Goal: Task Accomplishment & Management: Manage account settings

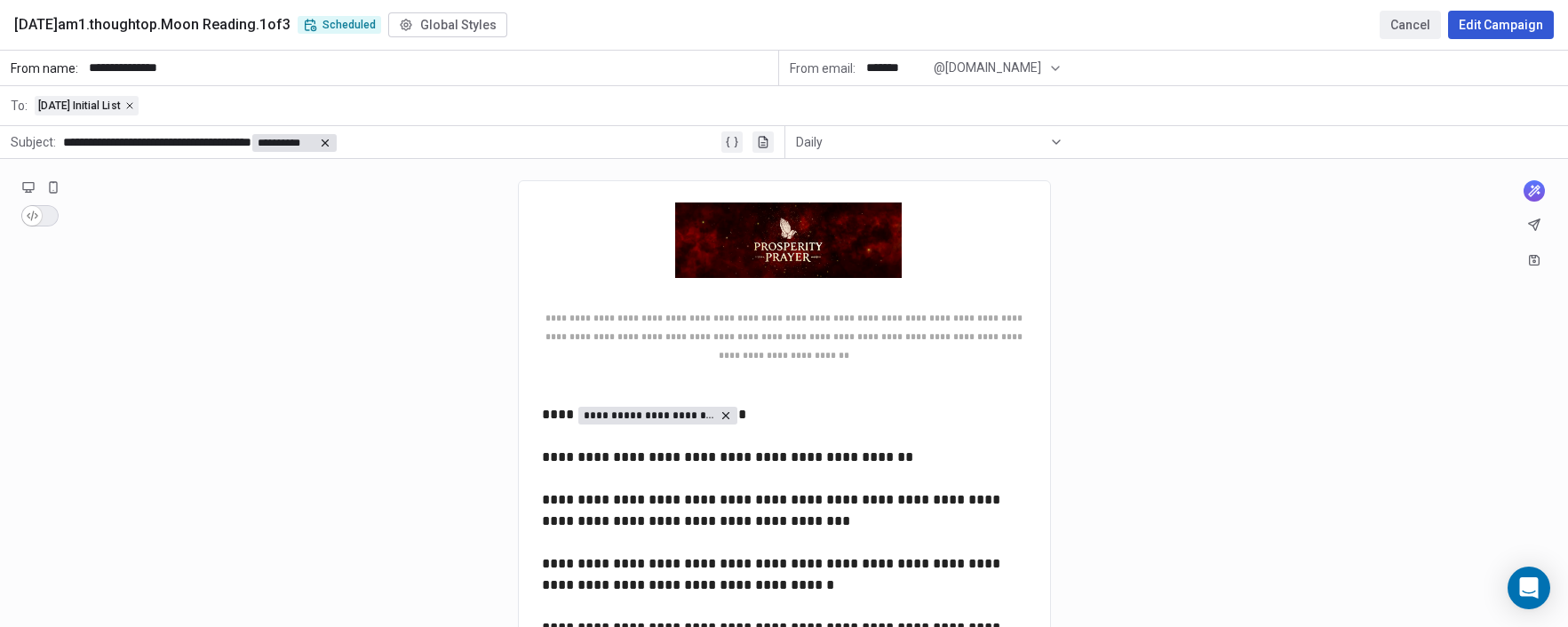
click at [1411, 18] on button "Cancel" at bounding box center [1411, 24] width 62 height 28
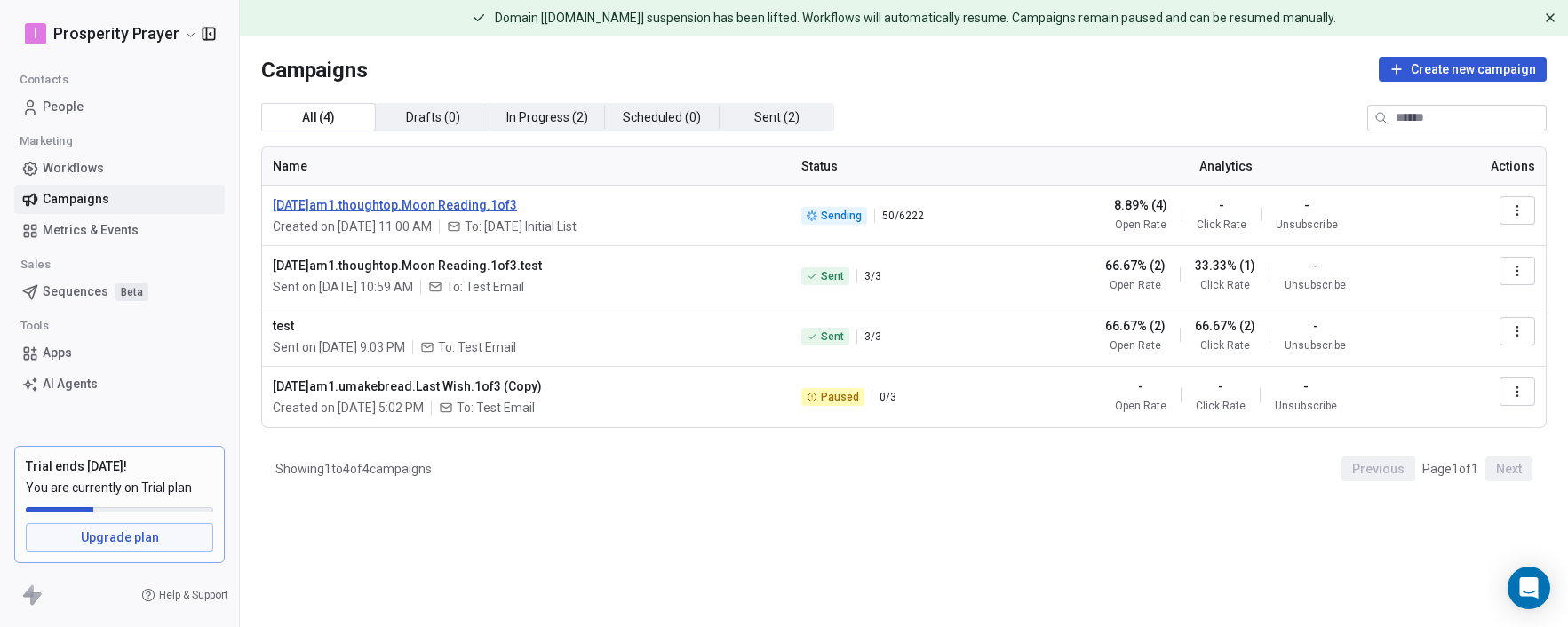
click at [474, 203] on span "[DATE]am1.thoughtop.Moon Reading.1of3" at bounding box center [526, 205] width 508 height 18
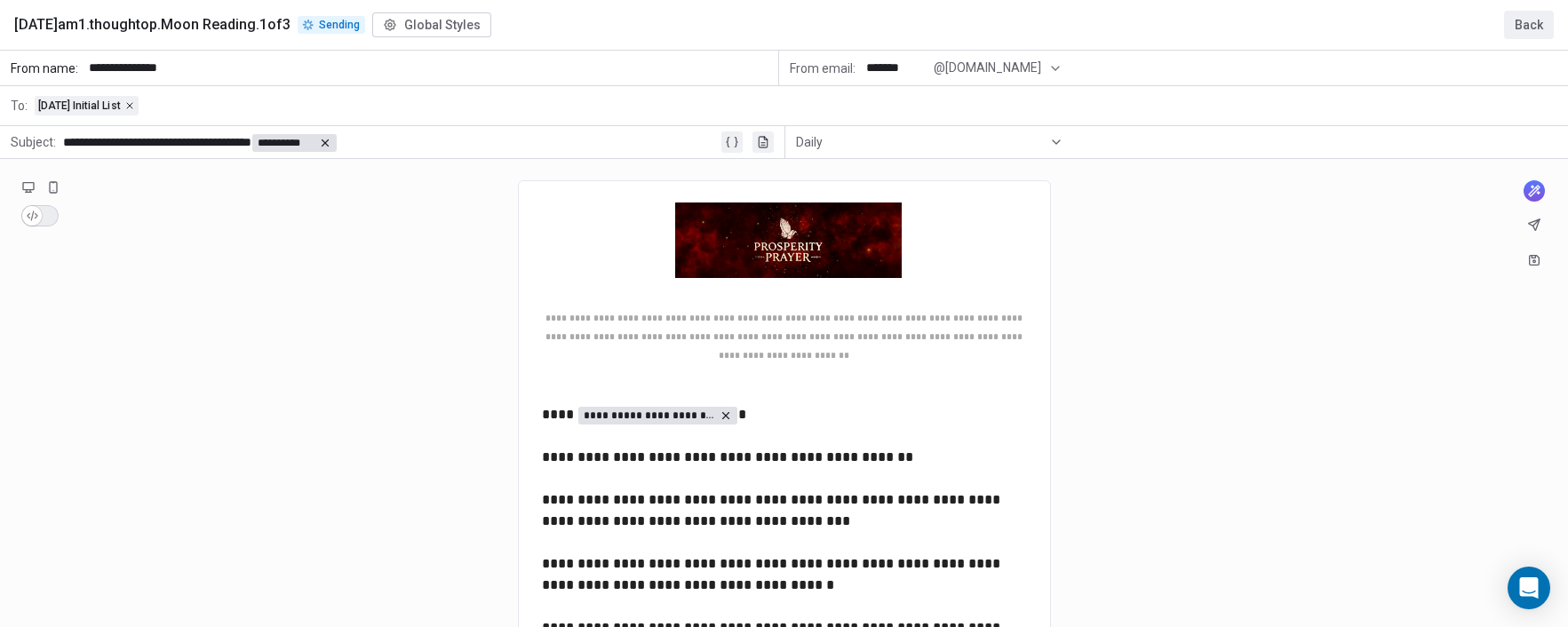
click at [1511, 21] on button "Back" at bounding box center [1529, 24] width 50 height 28
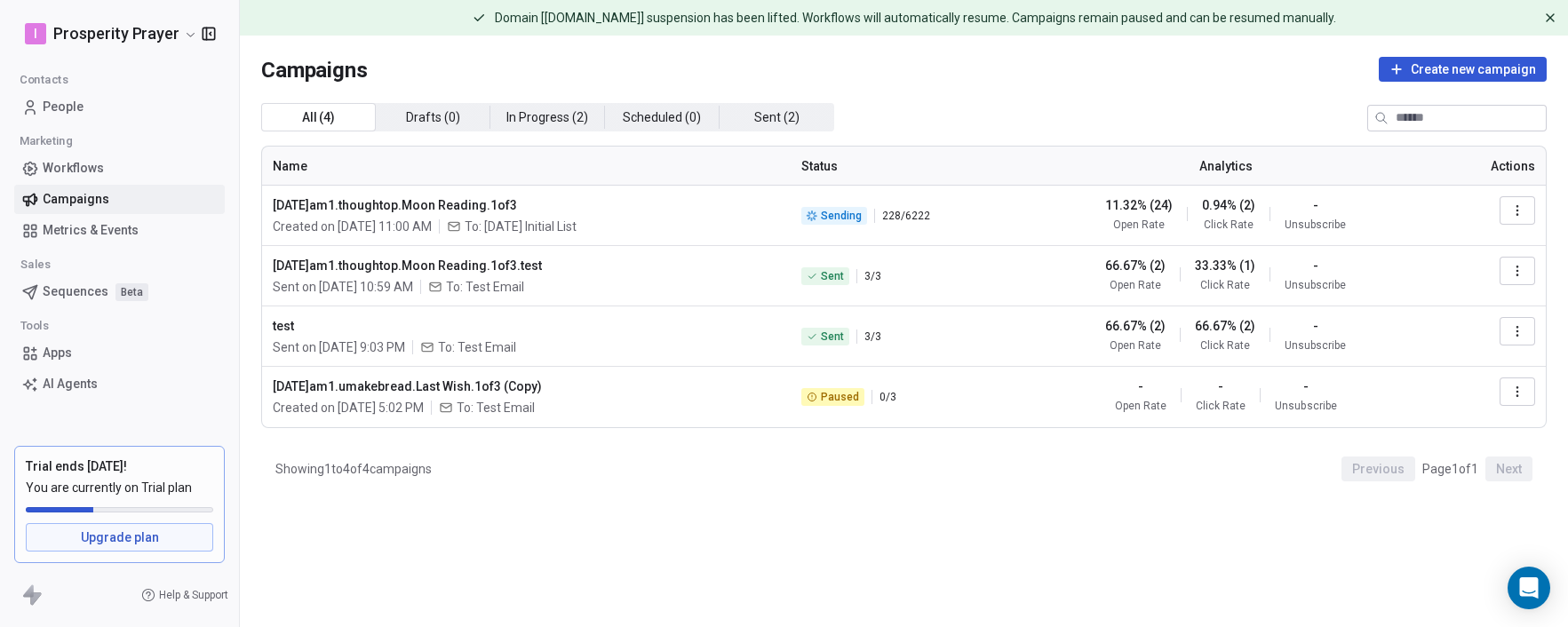
click at [951, 121] on div "All ( 4 ) All ( 4 ) Drafts ( 0 ) Drafts ( 0 ) In Progress ( 2 ) In Progress ( 2…" at bounding box center [904, 117] width 1286 height 28
click at [1024, 115] on div "All ( 4 ) All ( 4 ) Drafts ( 0 ) Drafts ( 0 ) In Progress ( 2 ) In Progress ( 2…" at bounding box center [904, 117] width 1286 height 28
click at [173, 31] on html "I Prosperity Prayer Contacts People Marketing Workflows Campaigns Metrics & Eve…" at bounding box center [784, 313] width 1568 height 627
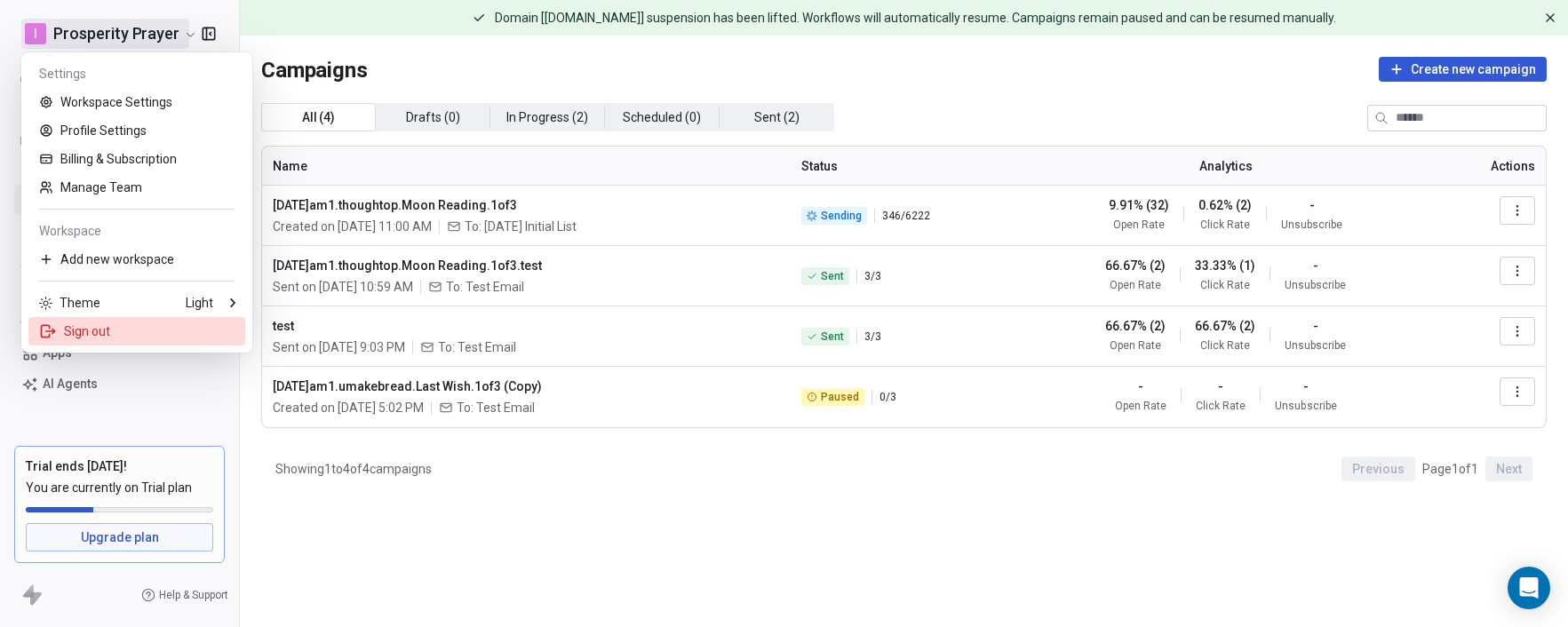
click at [94, 325] on div "Sign out" at bounding box center [136, 330] width 217 height 28
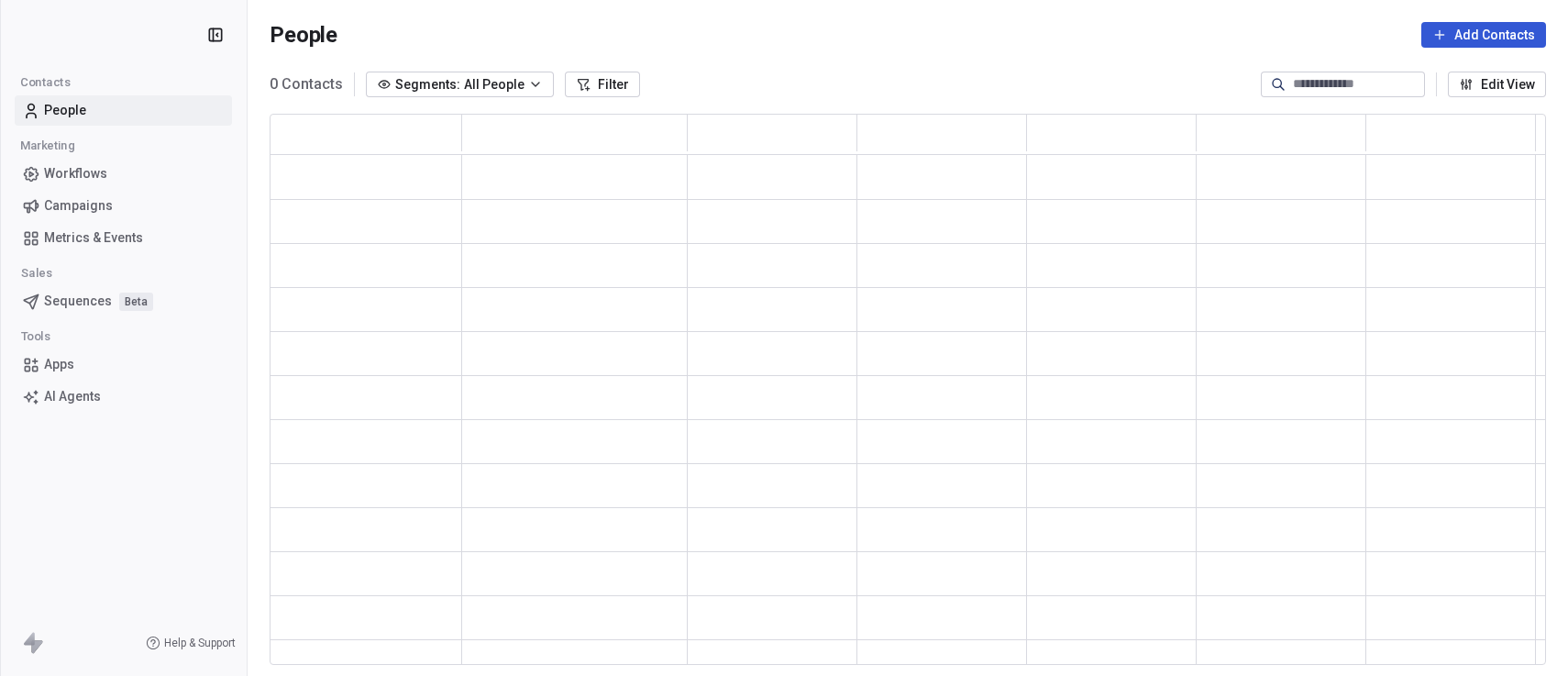
scroll to position [536, 1262]
